Goal: Check status: Check status

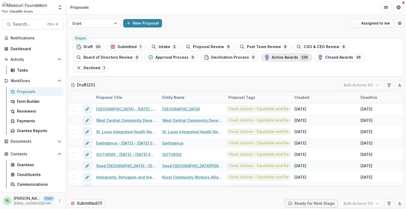
click at [279, 59] on span "Active Awards" at bounding box center [284, 57] width 26 height 4
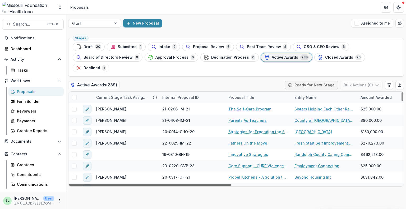
drag, startPoint x: 219, startPoint y: 174, endPoint x: 34, endPoint y: 188, distance: 185.6
click at [69, 186] on div at bounding box center [150, 185] width 162 height 2
click at [329, 56] on span "Closed Awards" at bounding box center [339, 57] width 28 height 4
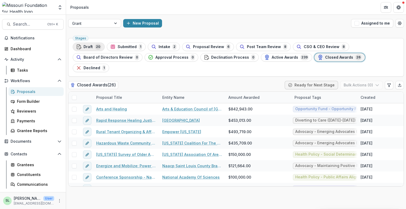
click at [94, 46] on div "Draft 20" at bounding box center [88, 47] width 25 height 6
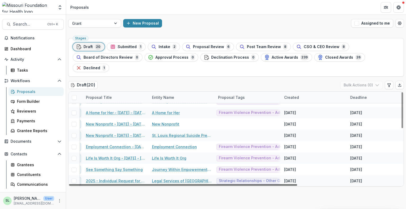
scroll to position [144, 0]
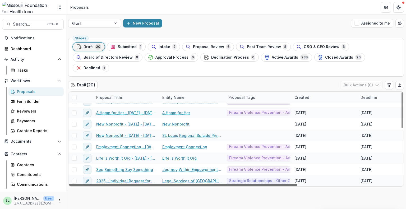
drag, startPoint x: 175, startPoint y: 173, endPoint x: 133, endPoint y: 178, distance: 43.1
click at [133, 184] on div at bounding box center [183, 185] width 228 height 2
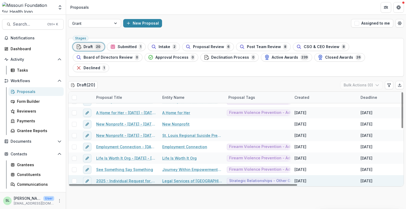
click at [115, 178] on link "2025 - Individual Request for Applications - No Financials" at bounding box center [126, 181] width 60 height 6
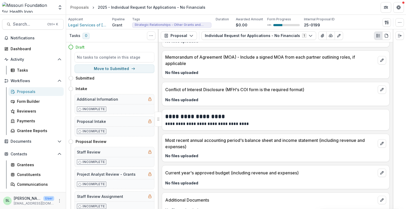
scroll to position [1458, 0]
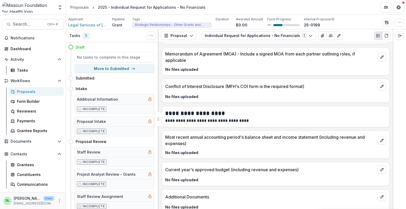
click at [27, 92] on div "Proposals" at bounding box center [38, 92] width 43 height 6
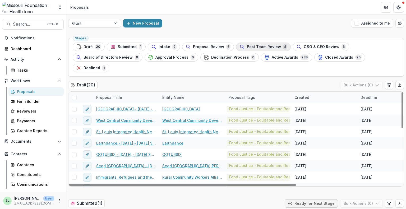
click at [255, 49] on span "Post Team Review" at bounding box center [264, 47] width 34 height 4
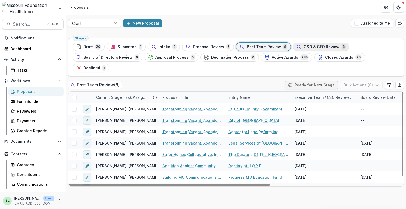
click at [312, 43] on button "CSO & CEO Review 8" at bounding box center [321, 47] width 56 height 8
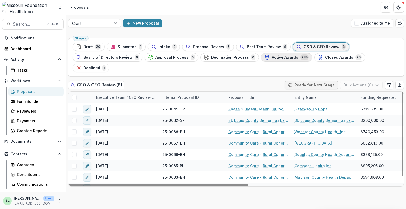
click at [271, 57] on span "Active Awards" at bounding box center [284, 57] width 26 height 4
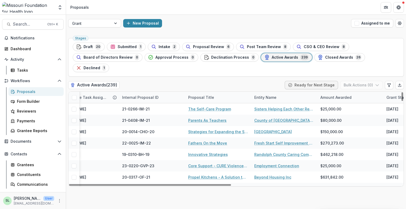
drag, startPoint x: 212, startPoint y: 174, endPoint x: 222, endPoint y: 183, distance: 12.9
click at [226, 185] on div at bounding box center [150, 185] width 162 height 2
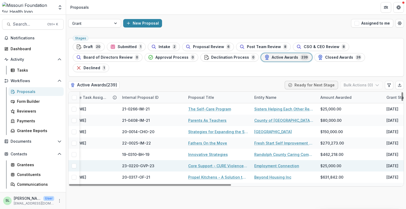
scroll to position [0, 29]
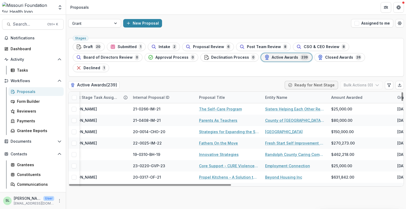
click at [163, 95] on div "Internal Proposal ID" at bounding box center [151, 98] width 43 height 6
click at [152, 119] on span "Sort Descending" at bounding box center [155, 119] width 31 height 4
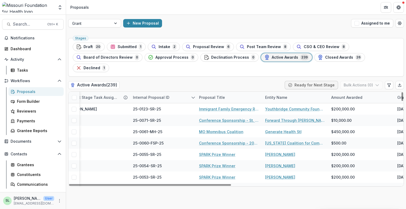
click at [288, 193] on div "Stages Draft 20 Submitted 1 Intake 2 Proposal Review 6 Post Team Review 8 CSO &…" at bounding box center [236, 122] width 340 height 173
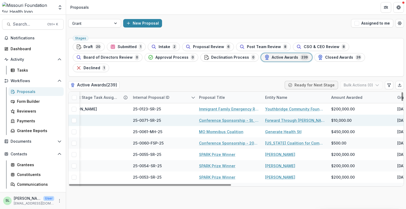
click at [226, 118] on link "Conference Sponsorship - St. Louis Racial Equity Summit" at bounding box center [229, 121] width 60 height 6
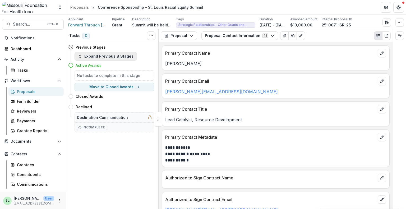
click at [101, 57] on button "Expand Previous 8 Stages" at bounding box center [105, 56] width 62 height 8
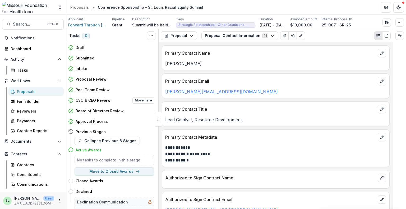
click at [93, 100] on h4 "CSO & CEO Review" at bounding box center [93, 100] width 35 height 6
click at [70, 99] on icon at bounding box center [70, 100] width 5 height 5
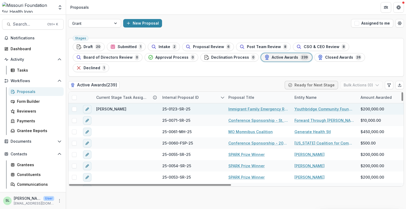
click at [245, 106] on link "Immigrant Family Emergency Response Fund" at bounding box center [258, 109] width 60 height 6
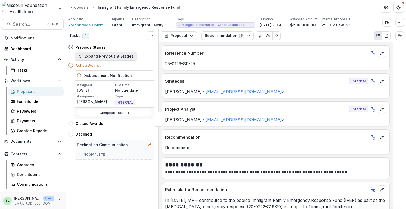
click at [105, 55] on button "Expand Previous 8 Stages" at bounding box center [105, 56] width 62 height 8
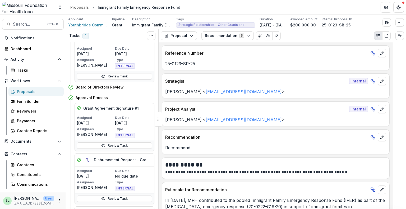
scroll to position [370, 0]
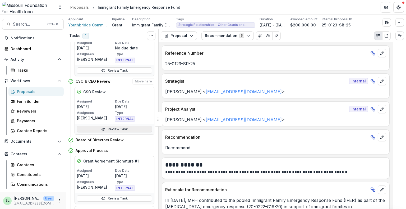
click at [107, 127] on link "Review Task" at bounding box center [114, 129] width 75 height 6
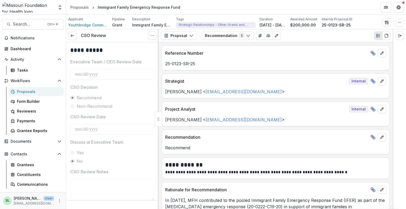
scroll to position [343, 0]
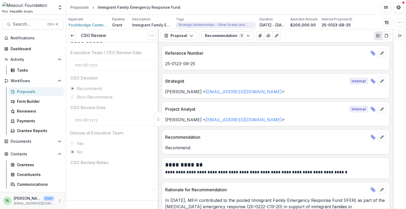
click at [23, 91] on div "Proposals" at bounding box center [38, 92] width 43 height 6
